Goal: Information Seeking & Learning: Stay updated

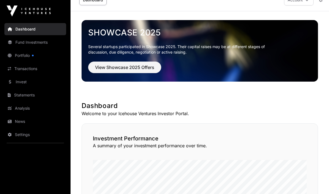
scroll to position [16, 0]
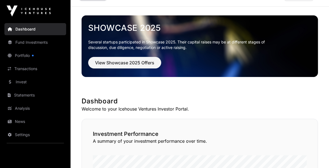
click at [30, 55] on link "Portfolio" at bounding box center [35, 56] width 62 height 12
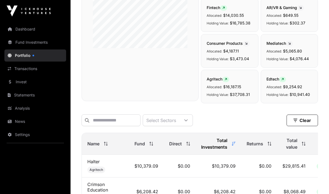
scroll to position [123, 0]
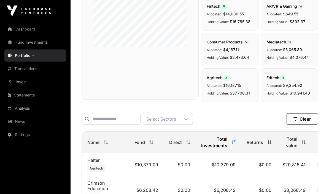
click at [38, 70] on link "Transactions" at bounding box center [35, 69] width 62 height 12
click at [35, 72] on link "Transactions" at bounding box center [35, 69] width 62 height 12
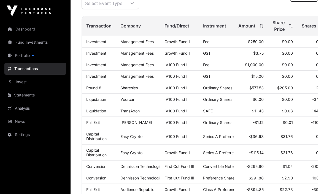
click at [31, 58] on link "Portfolio" at bounding box center [35, 56] width 62 height 12
click at [26, 58] on link "Portfolio" at bounding box center [35, 56] width 62 height 12
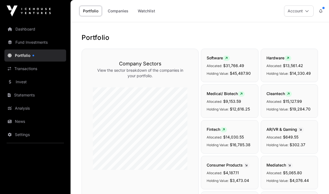
click at [49, 45] on link "Fund Investments" at bounding box center [35, 42] width 62 height 12
click at [320, 11] on icon at bounding box center [320, 11] width 3 height 4
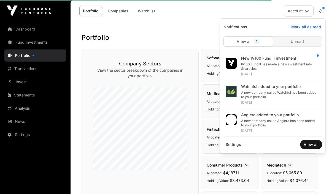
click at [308, 62] on div "IV100 Fund II has made a new investment into Sharesies." at bounding box center [279, 66] width 77 height 9
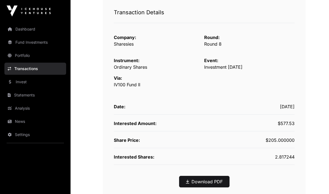
scroll to position [85, 0]
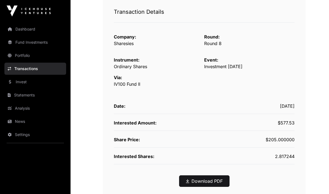
click at [33, 31] on link "Dashboard" at bounding box center [35, 29] width 62 height 12
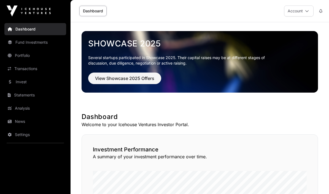
click at [23, 125] on link "News" at bounding box center [35, 122] width 62 height 12
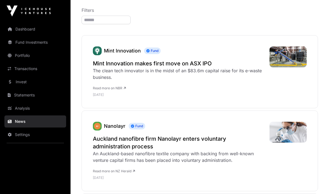
scroll to position [49, 0]
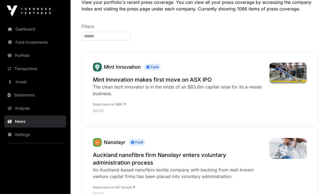
click at [134, 161] on h2 "Auckland nanofibre firm Nanolayr enters voluntary administration process" at bounding box center [178, 158] width 171 height 15
